Goal: Transaction & Acquisition: Book appointment/travel/reservation

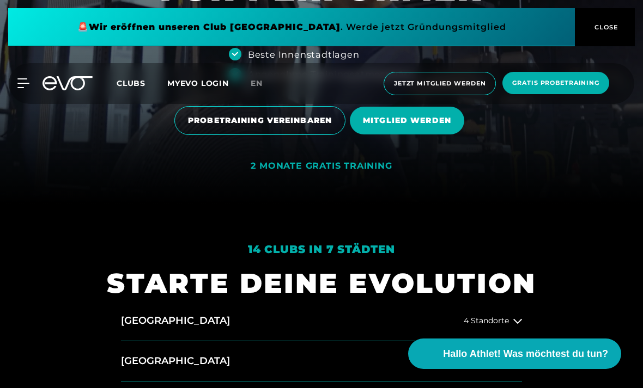
scroll to position [190, 0]
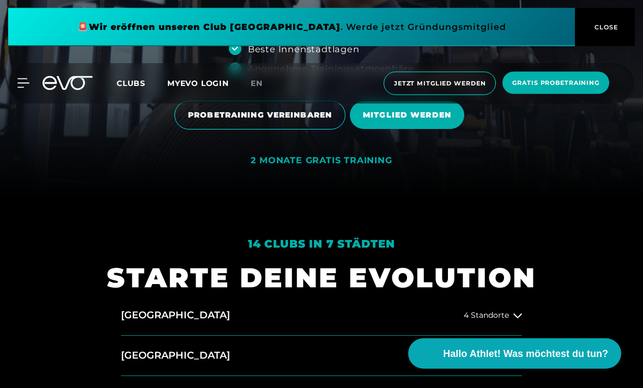
click at [366, 167] on div "2 MONATE GRATIS TRAINING" at bounding box center [321, 161] width 141 height 11
click at [367, 167] on div "2 MONATE GRATIS TRAINING" at bounding box center [321, 161] width 141 height 11
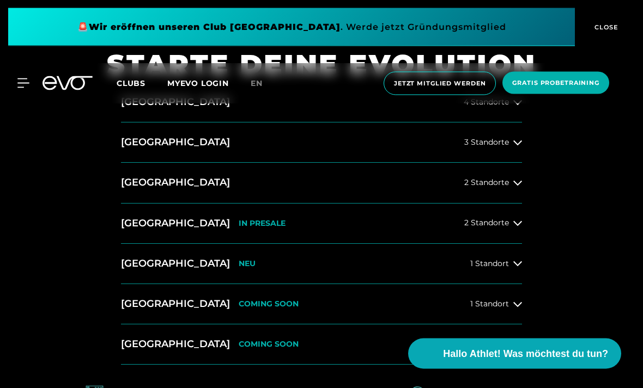
scroll to position [404, 0]
click at [505, 147] on span "3 Standorte" at bounding box center [486, 142] width 45 height 8
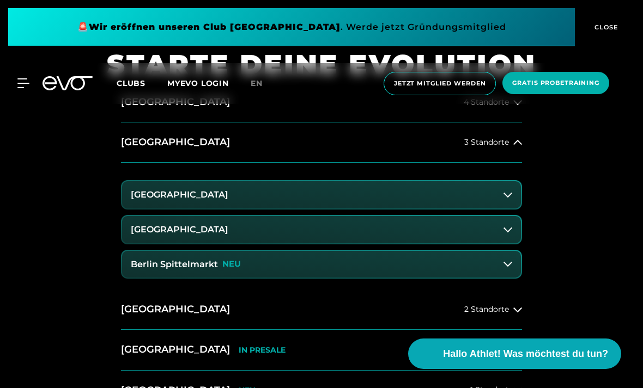
click at [437, 278] on button "Berlin Spittelmarkt NEU" at bounding box center [321, 264] width 399 height 27
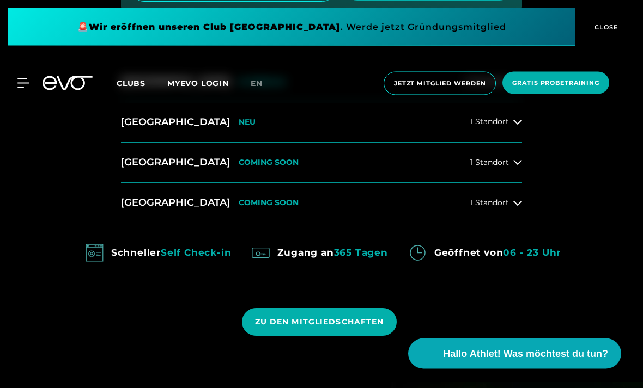
scroll to position [760, 0]
click at [531, 362] on span "Hallo Athlet! Was möchtest du tun?" at bounding box center [525, 354] width 165 height 15
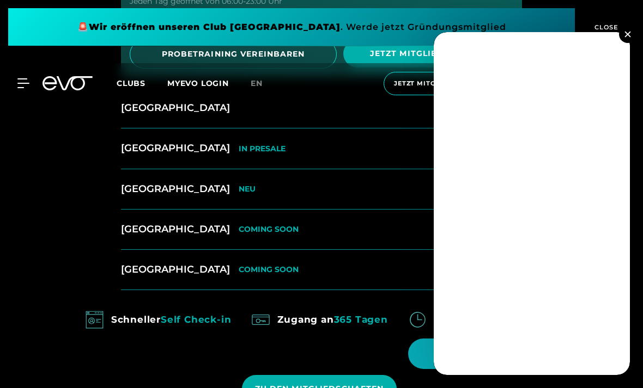
scroll to position [692, 0]
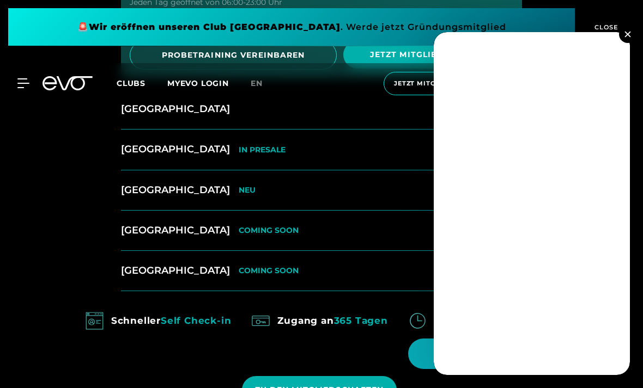
click at [625, 34] on img at bounding box center [627, 34] width 6 height 6
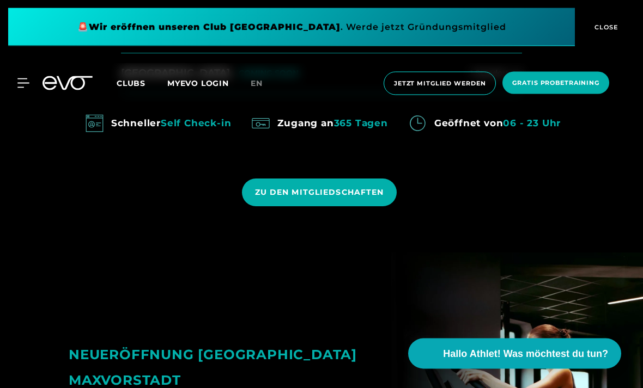
scroll to position [890, 0]
click at [356, 198] on span "ZU DEN MITGLIEDSCHAFTEN" at bounding box center [319, 191] width 129 height 11
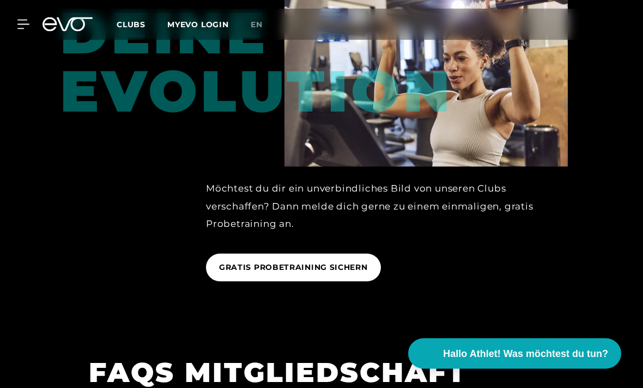
scroll to position [830, 0]
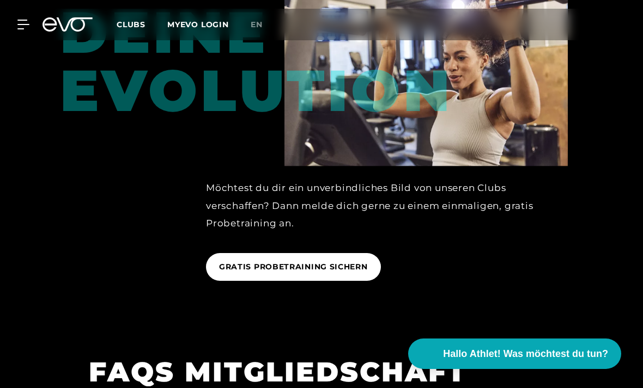
click at [314, 273] on span "GRATIS PROBETRAINING SICHERN" at bounding box center [293, 267] width 149 height 11
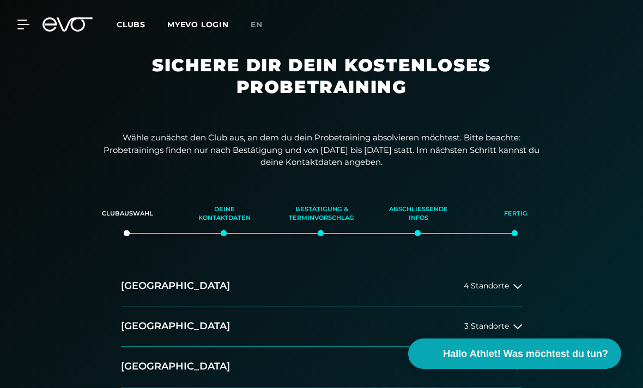
click at [503, 328] on span "3 Standorte" at bounding box center [486, 327] width 45 height 8
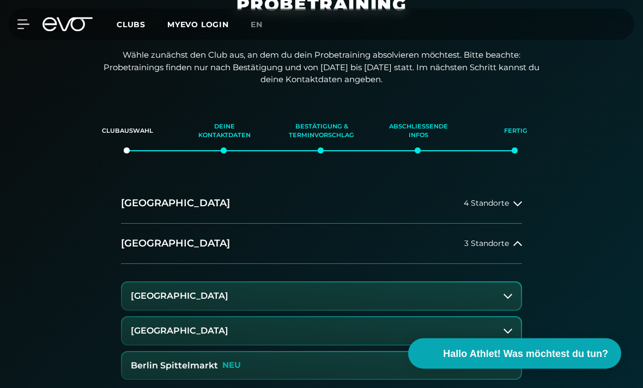
scroll to position [83, 0]
click at [287, 363] on button "Berlin Spittelmarkt NEU" at bounding box center [321, 366] width 399 height 27
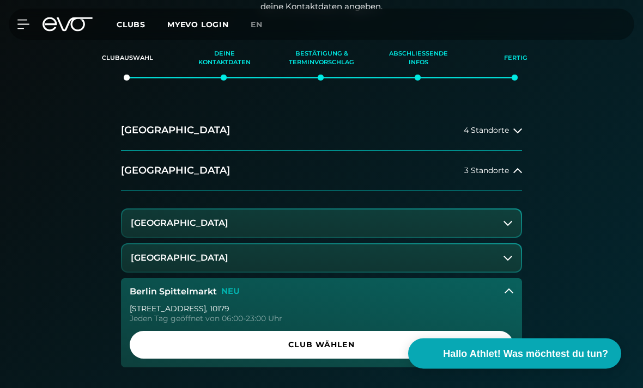
scroll to position [173, 0]
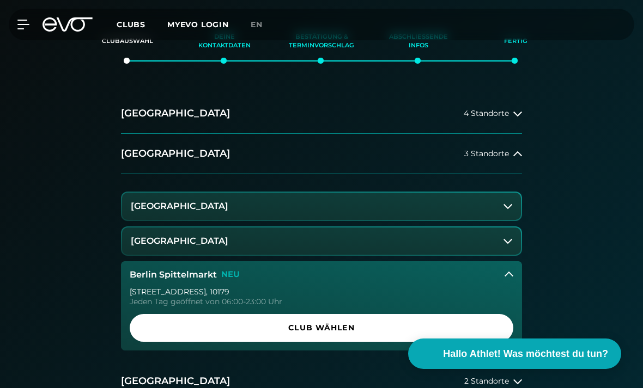
click at [438, 339] on link "Club wählen" at bounding box center [322, 328] width 384 height 28
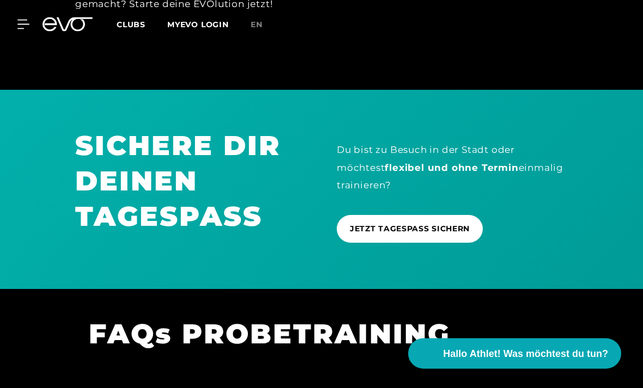
scroll to position [572, 0]
click at [461, 238] on link "JETZT TAGESPASS SICHERN" at bounding box center [410, 229] width 146 height 28
